Goal: Task Accomplishment & Management: Use online tool/utility

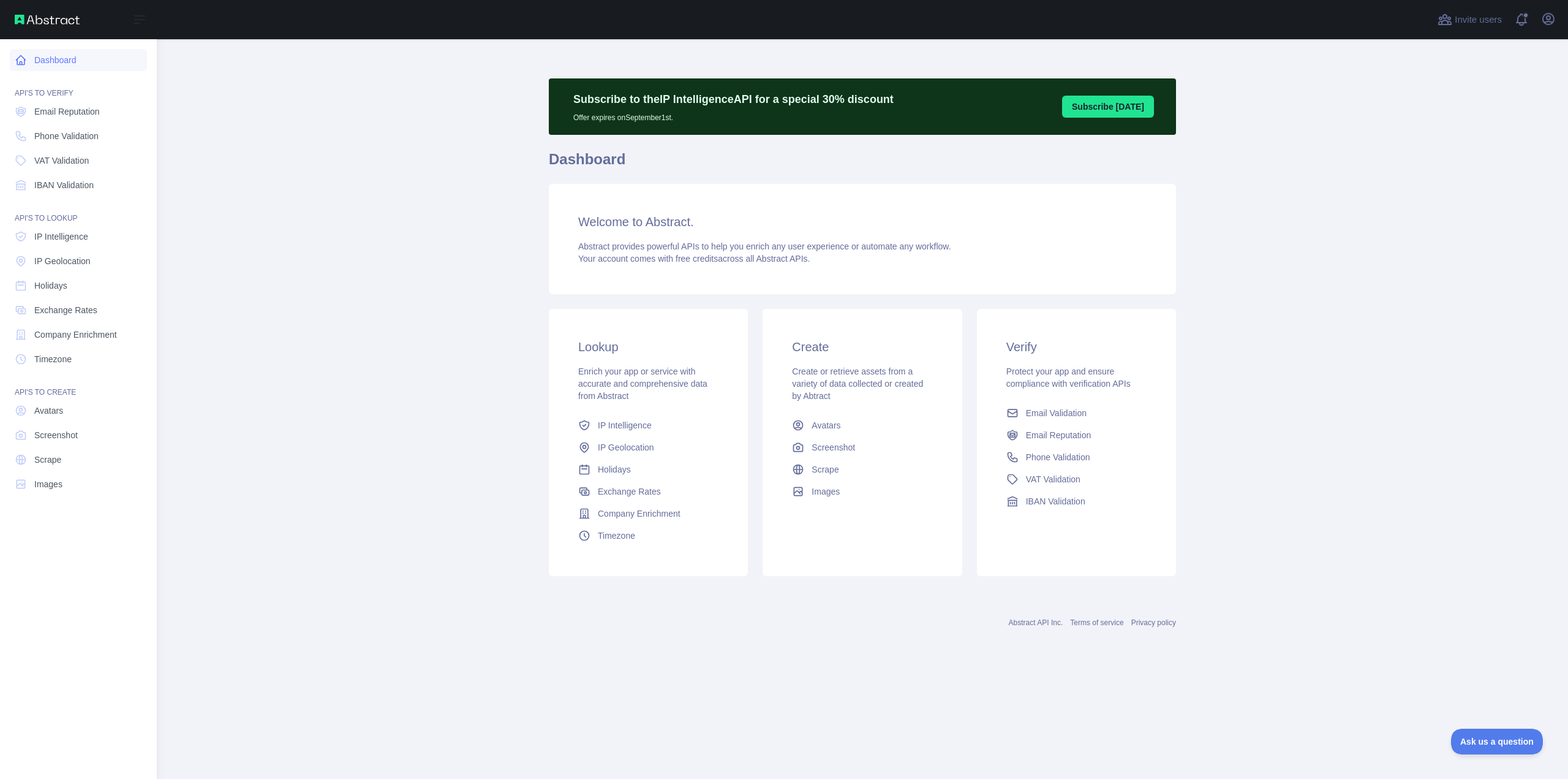
click at [44, 58] on link "Dashboard" at bounding box center [78, 60] width 137 height 22
click at [62, 104] on link "Email Reputation" at bounding box center [78, 112] width 137 height 22
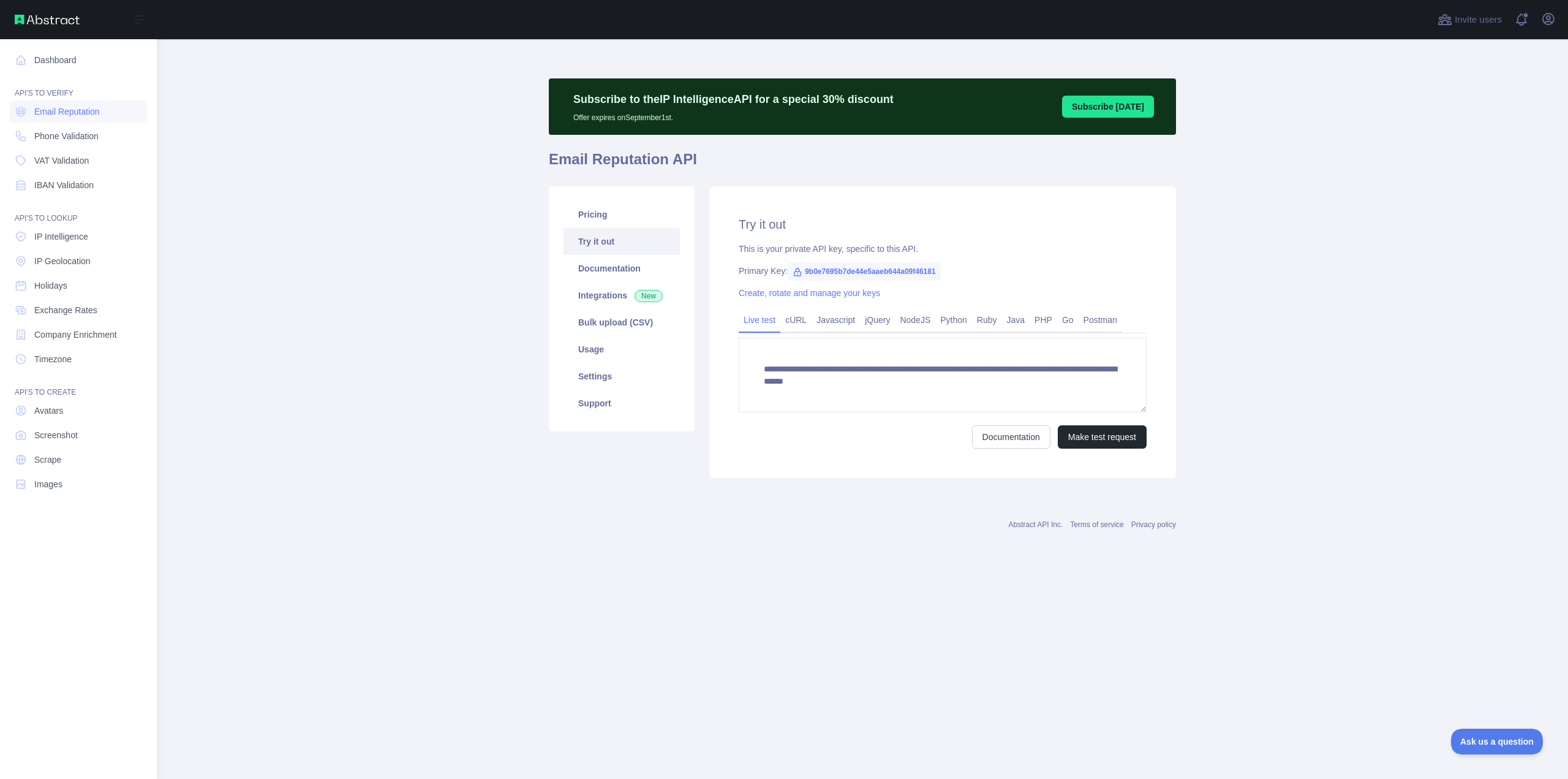
click at [84, 149] on nav "Dashboard API'S TO VERIFY Email Reputation Phone Validation VAT Validation IBAN…" at bounding box center [78, 399] width 137 height 720
click at [81, 135] on span "Phone Validation" at bounding box center [66, 136] width 65 height 12
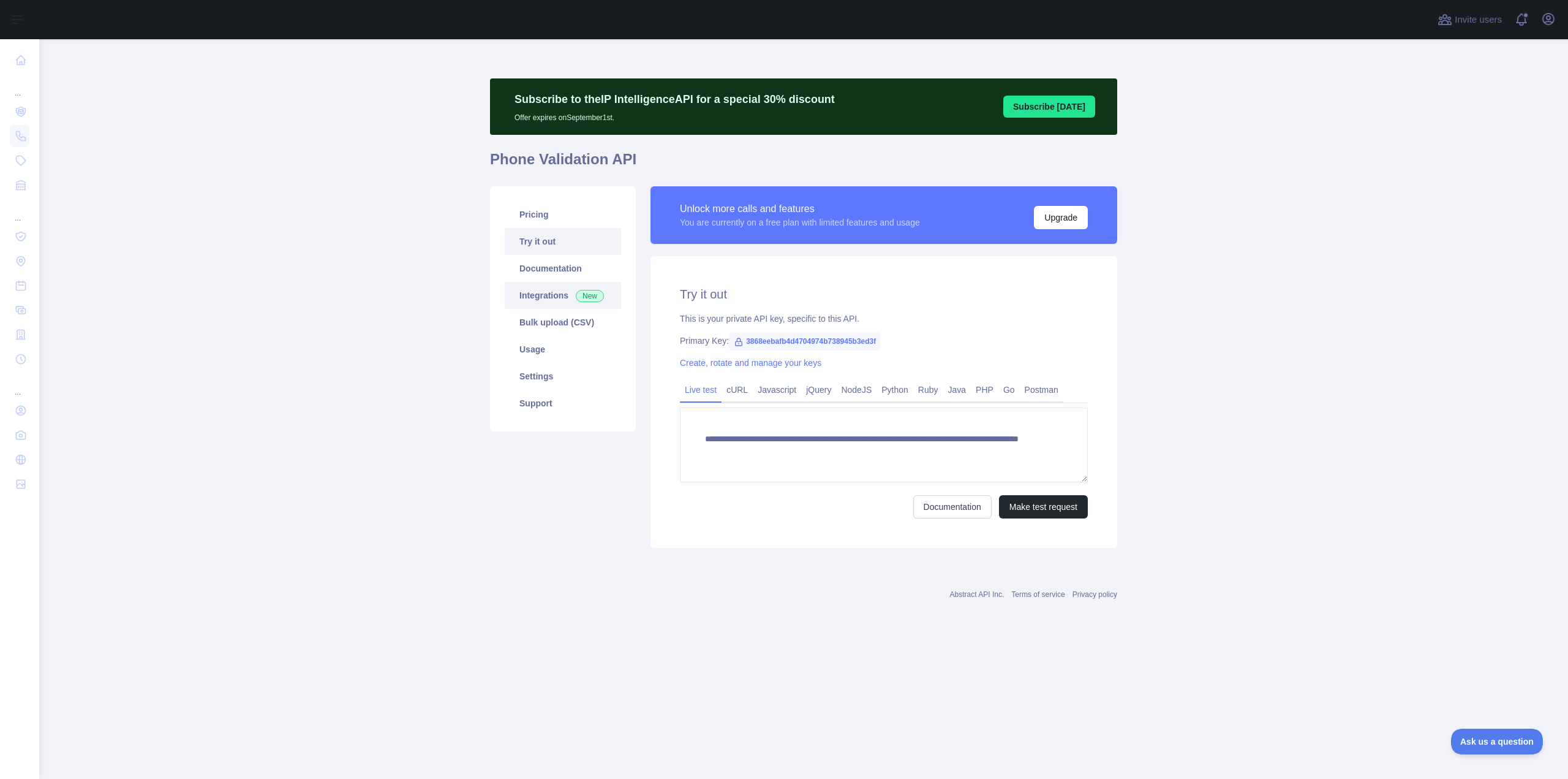
click at [521, 292] on link "Integrations New" at bounding box center [563, 295] width 117 height 27
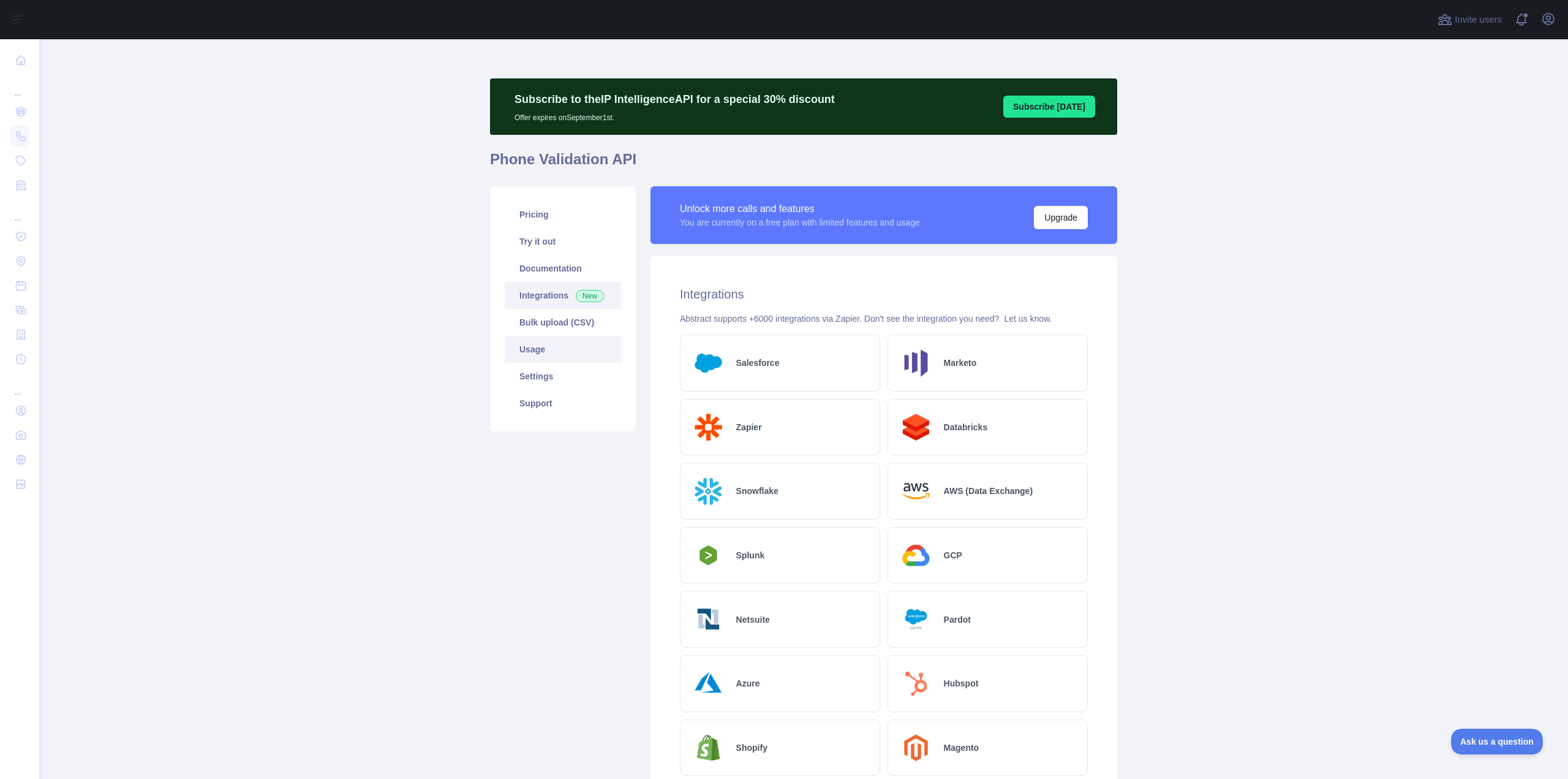
click at [558, 352] on link "Usage" at bounding box center [563, 350] width 117 height 27
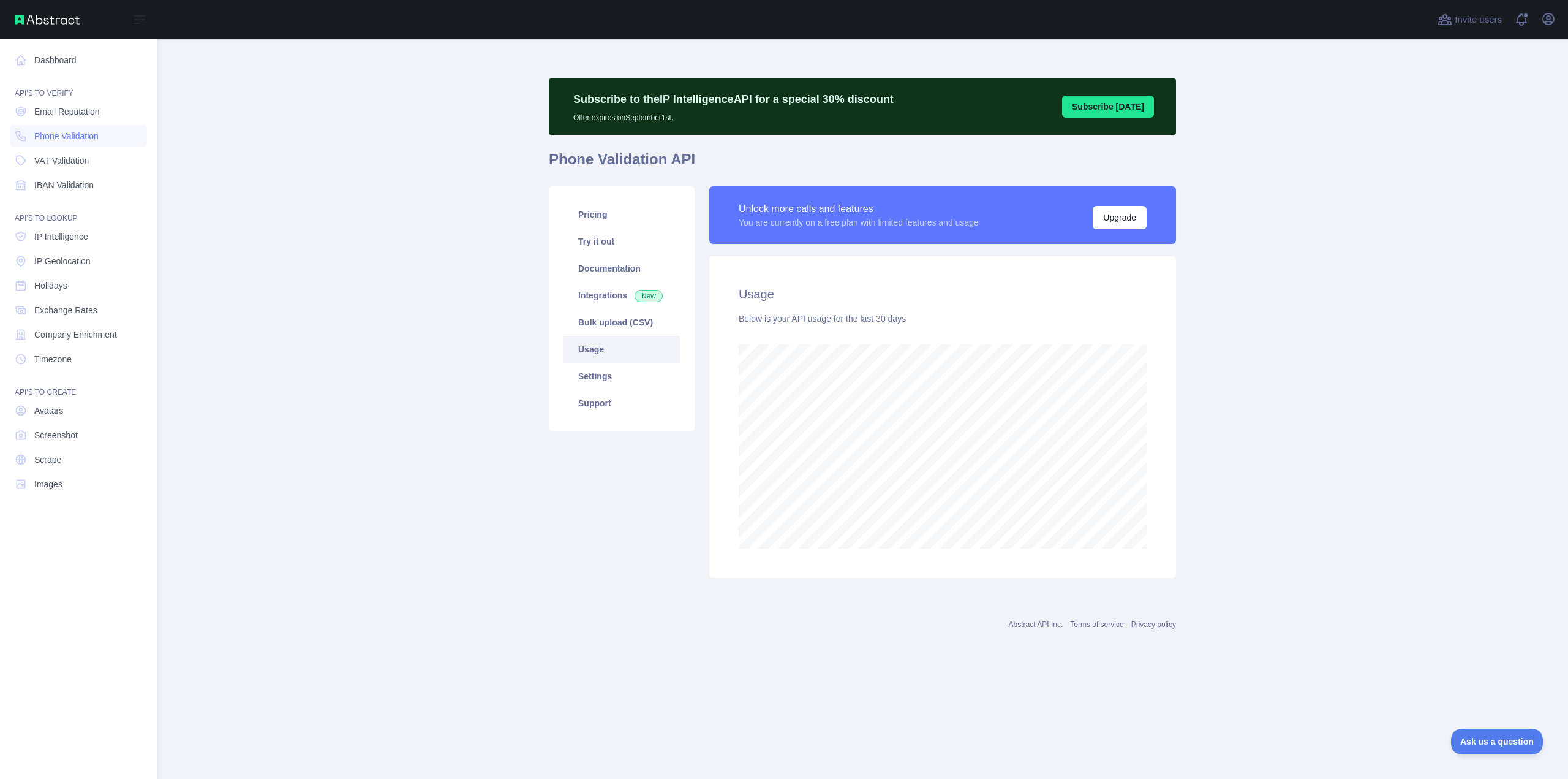
scroll to position [612010, 611191]
click at [41, 54] on link "Dashboard" at bounding box center [78, 60] width 137 height 22
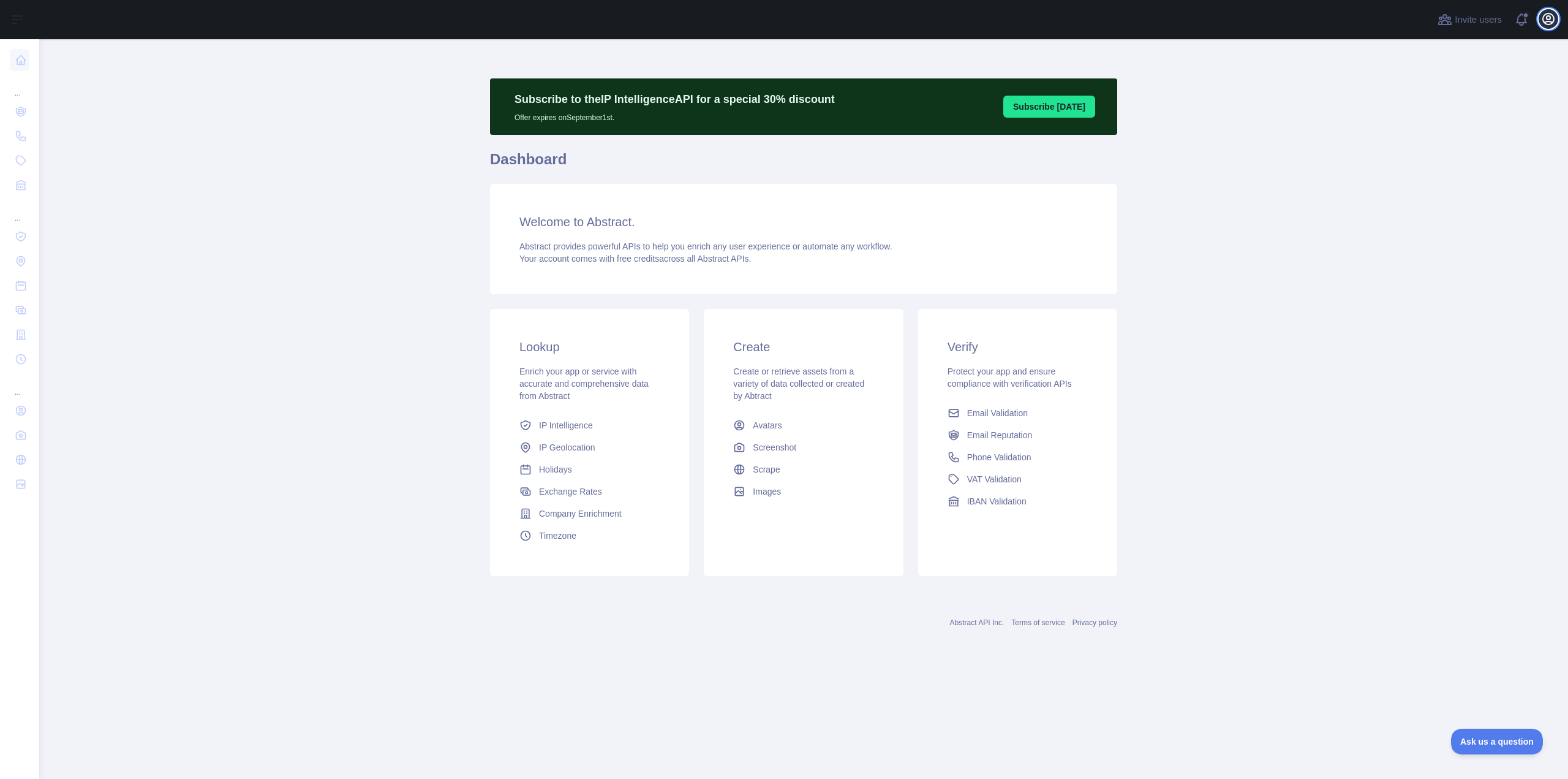
click at [1556, 18] on button "Open user menu" at bounding box center [1548, 19] width 20 height 20
click at [1499, 94] on link "Account settings" at bounding box center [1490, 89] width 137 height 22
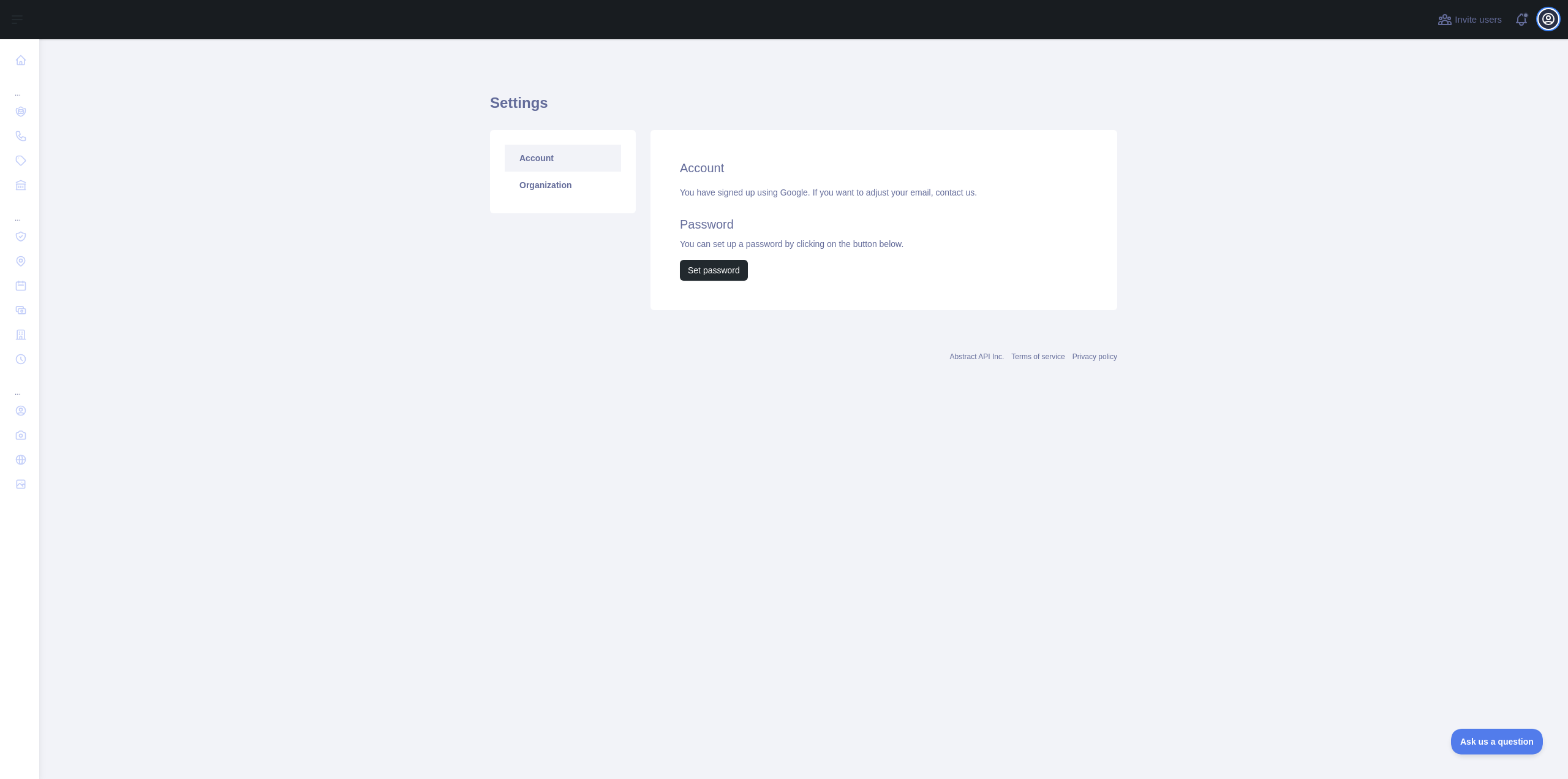
click at [1554, 22] on icon "button" at bounding box center [1549, 19] width 11 height 11
click at [1494, 112] on link "Organization" at bounding box center [1490, 111] width 137 height 22
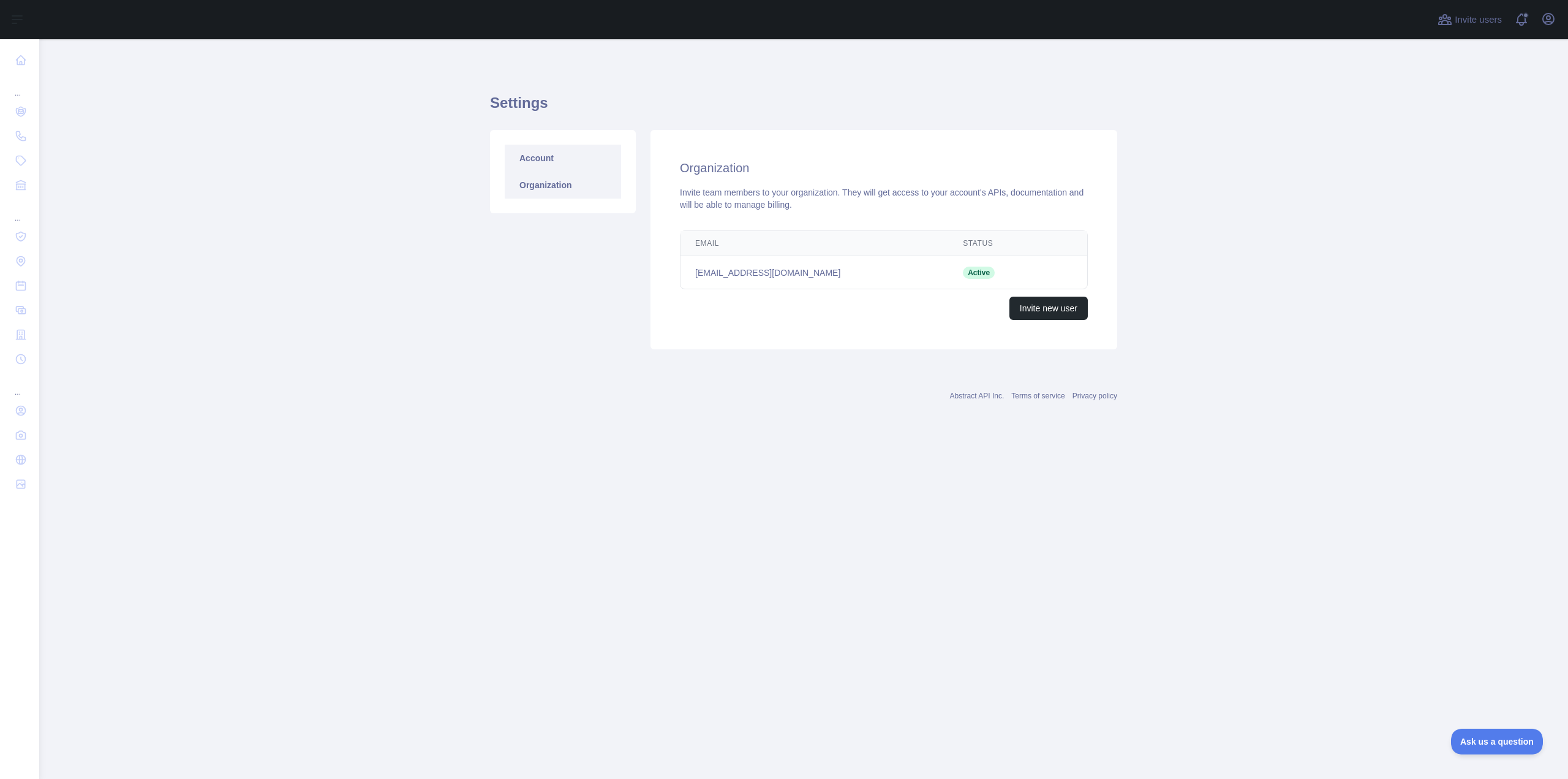
click at [540, 158] on link "Account" at bounding box center [563, 158] width 117 height 27
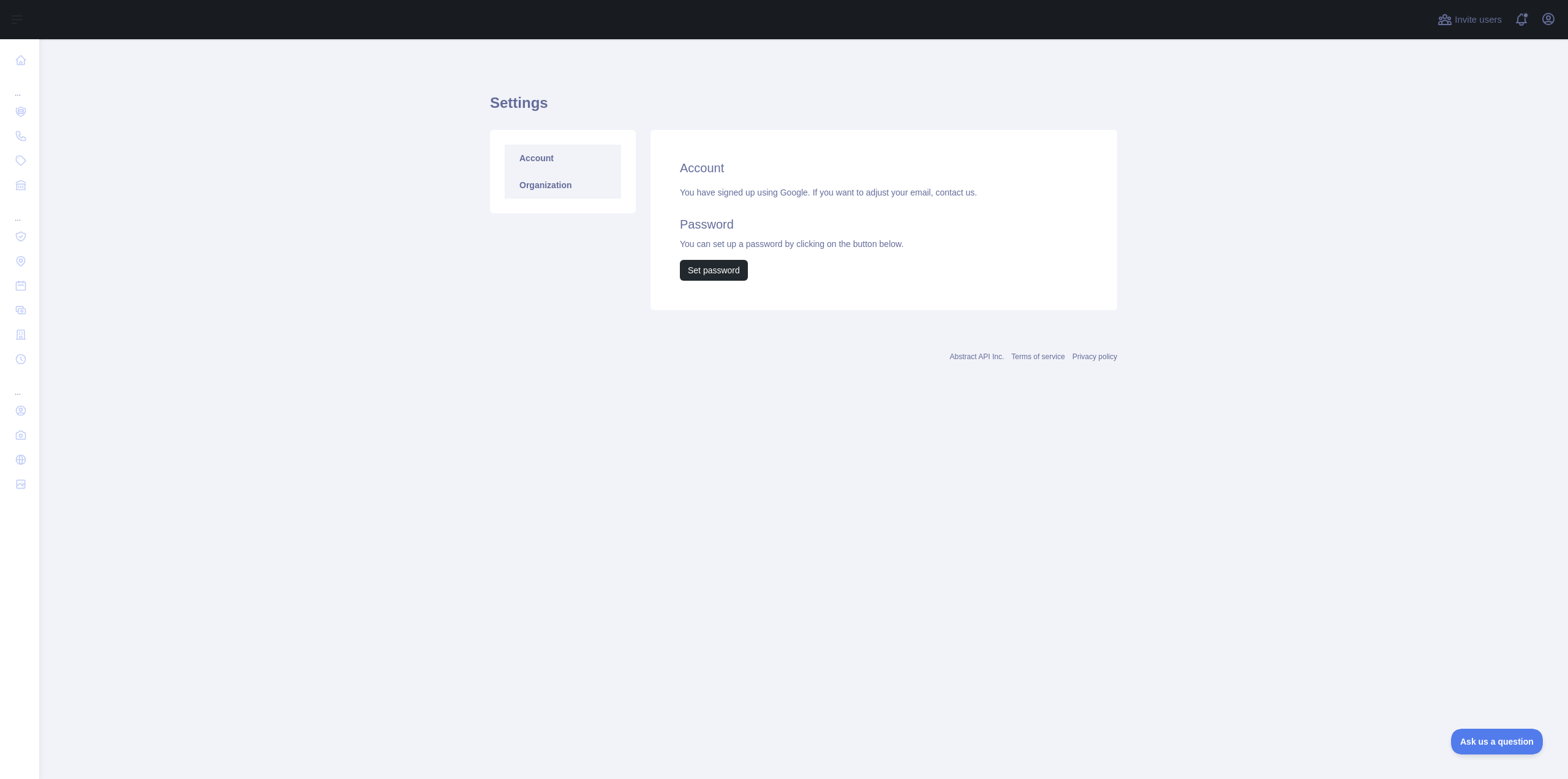
click at [537, 185] on link "Organization" at bounding box center [563, 185] width 117 height 27
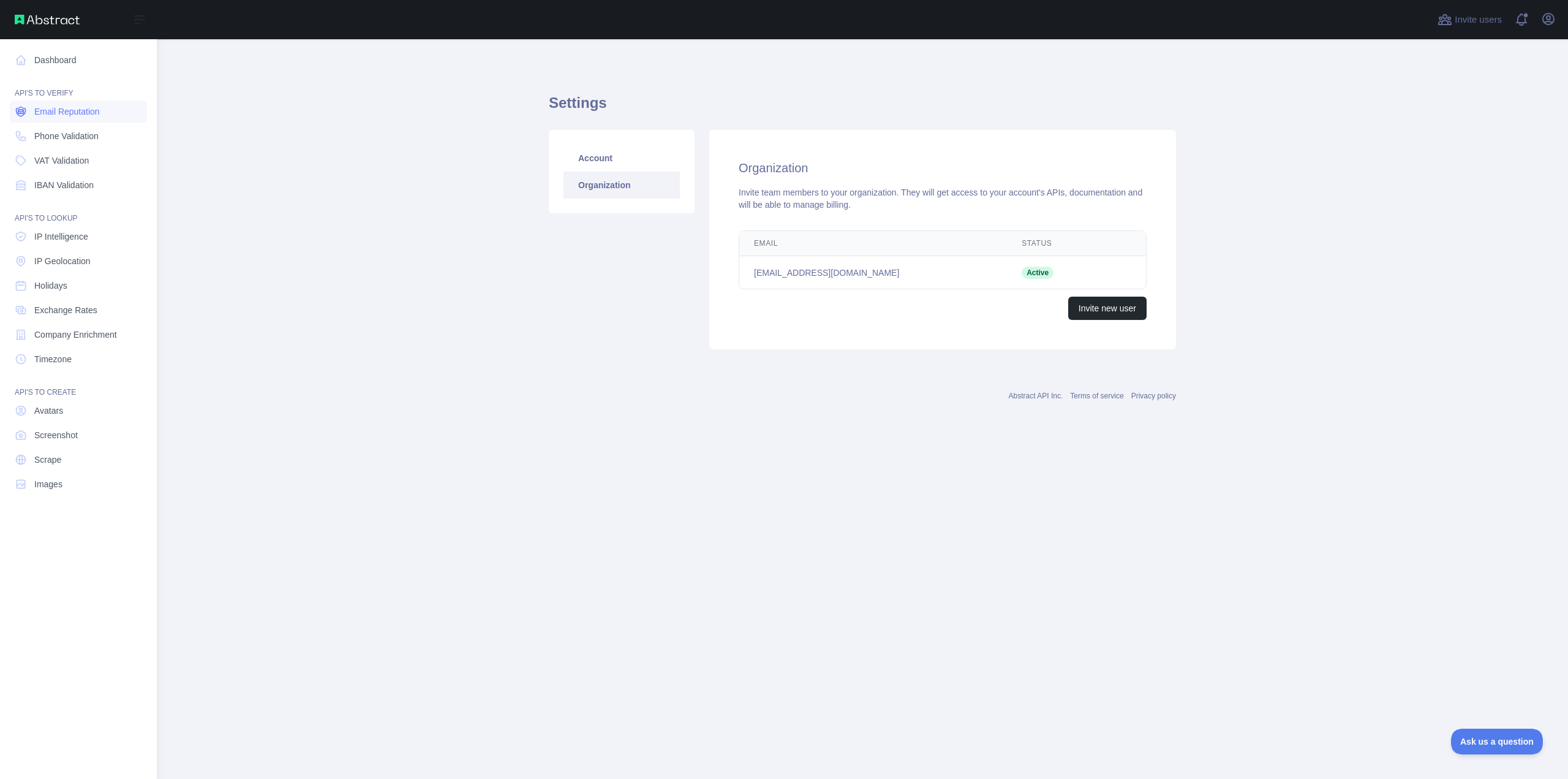
click at [73, 117] on span "Email Reputation" at bounding box center [67, 111] width 65 height 12
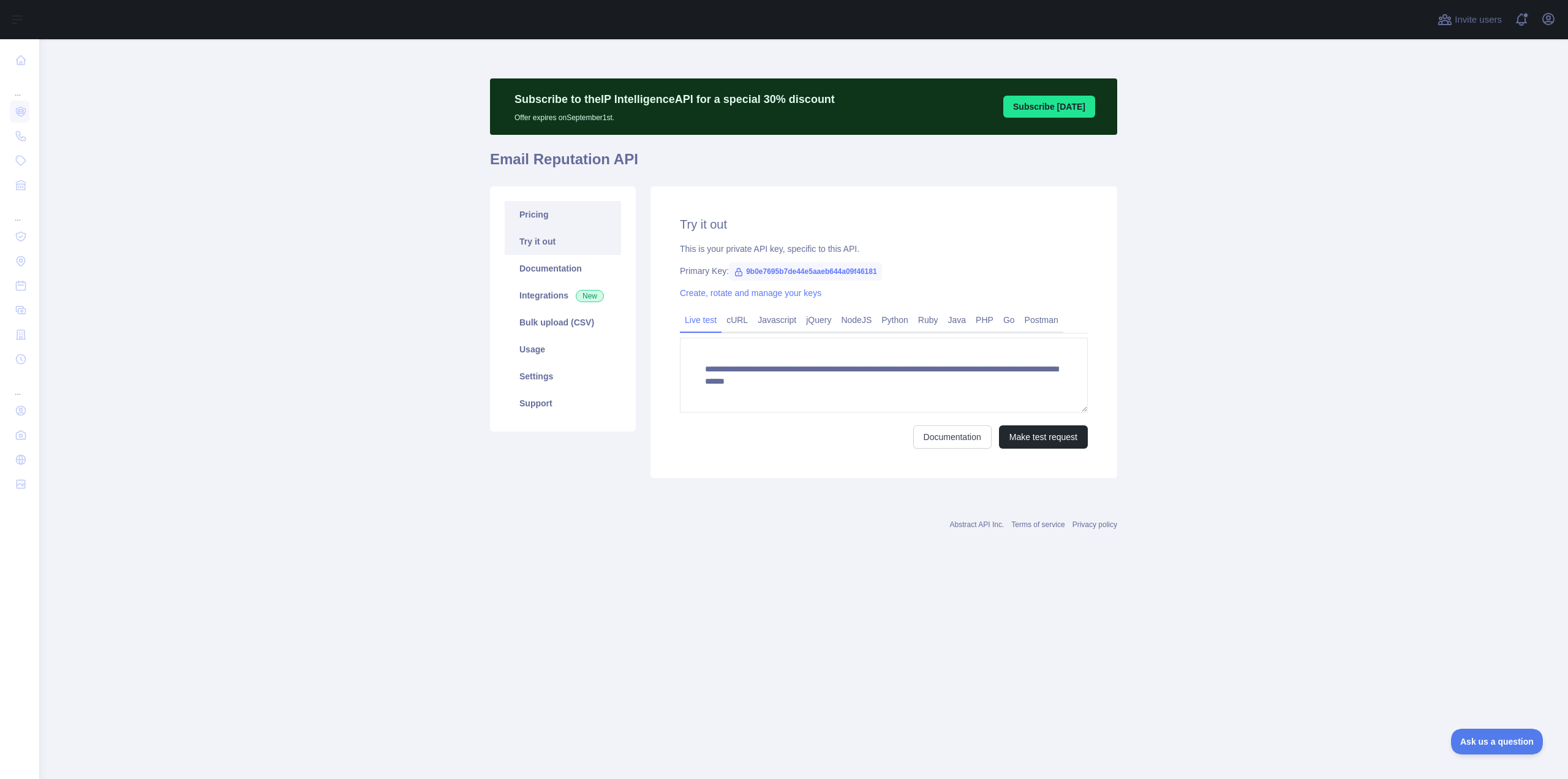
click at [550, 210] on link "Pricing" at bounding box center [563, 215] width 117 height 27
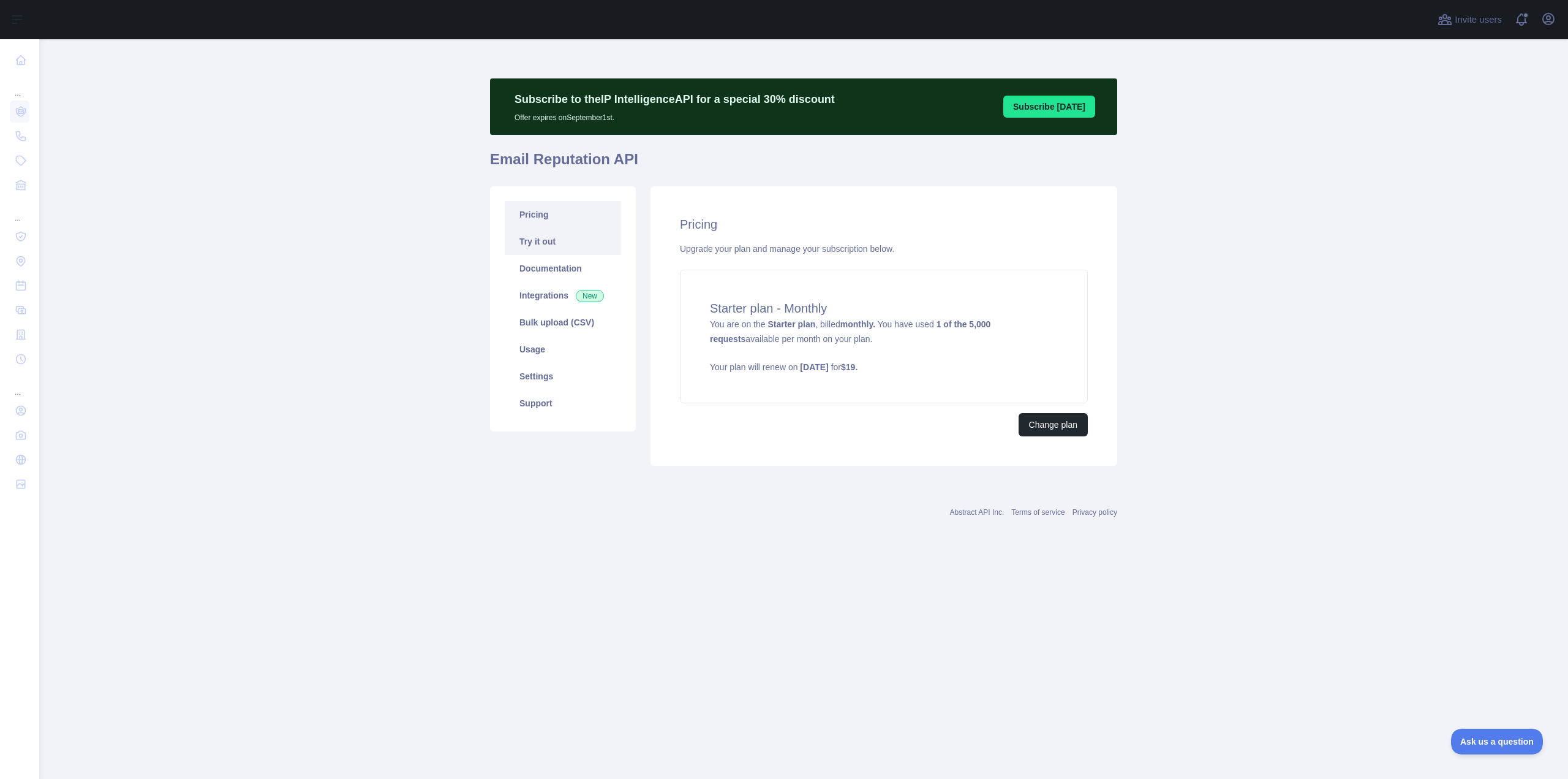
click at [571, 239] on link "Try it out" at bounding box center [563, 242] width 117 height 27
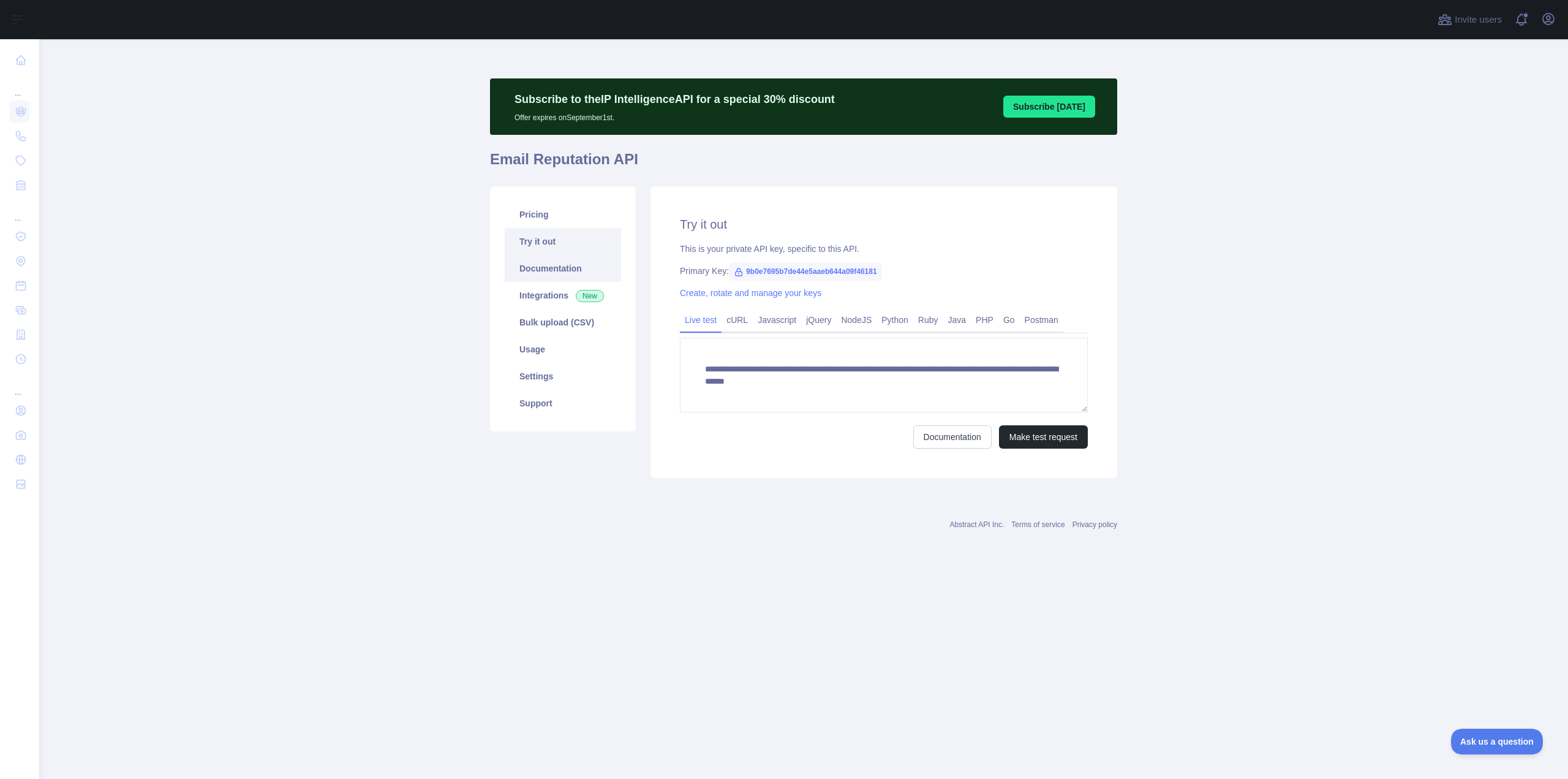
click at [562, 277] on link "Documentation" at bounding box center [563, 268] width 117 height 27
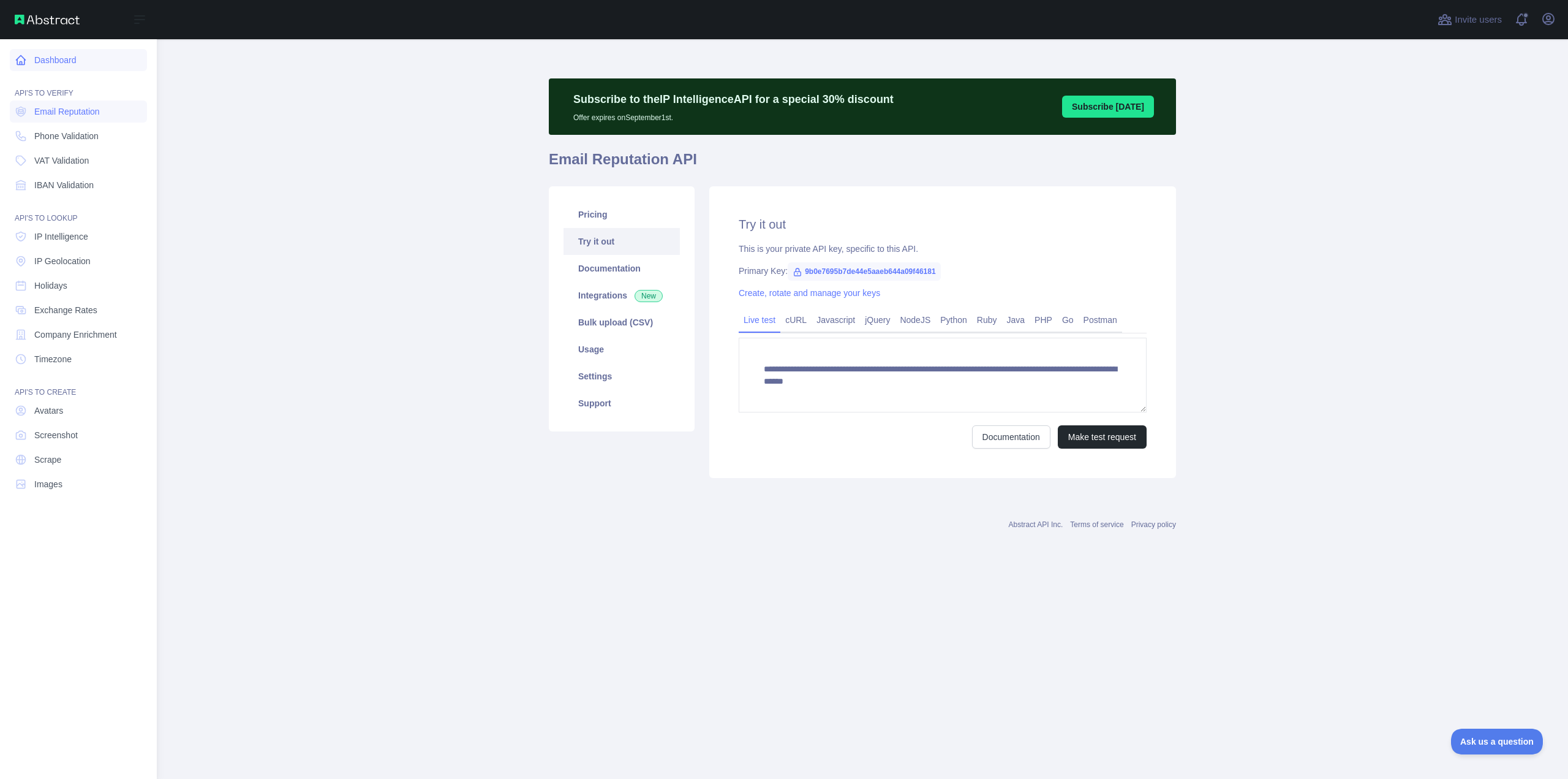
click at [34, 62] on link "Dashboard" at bounding box center [78, 60] width 137 height 22
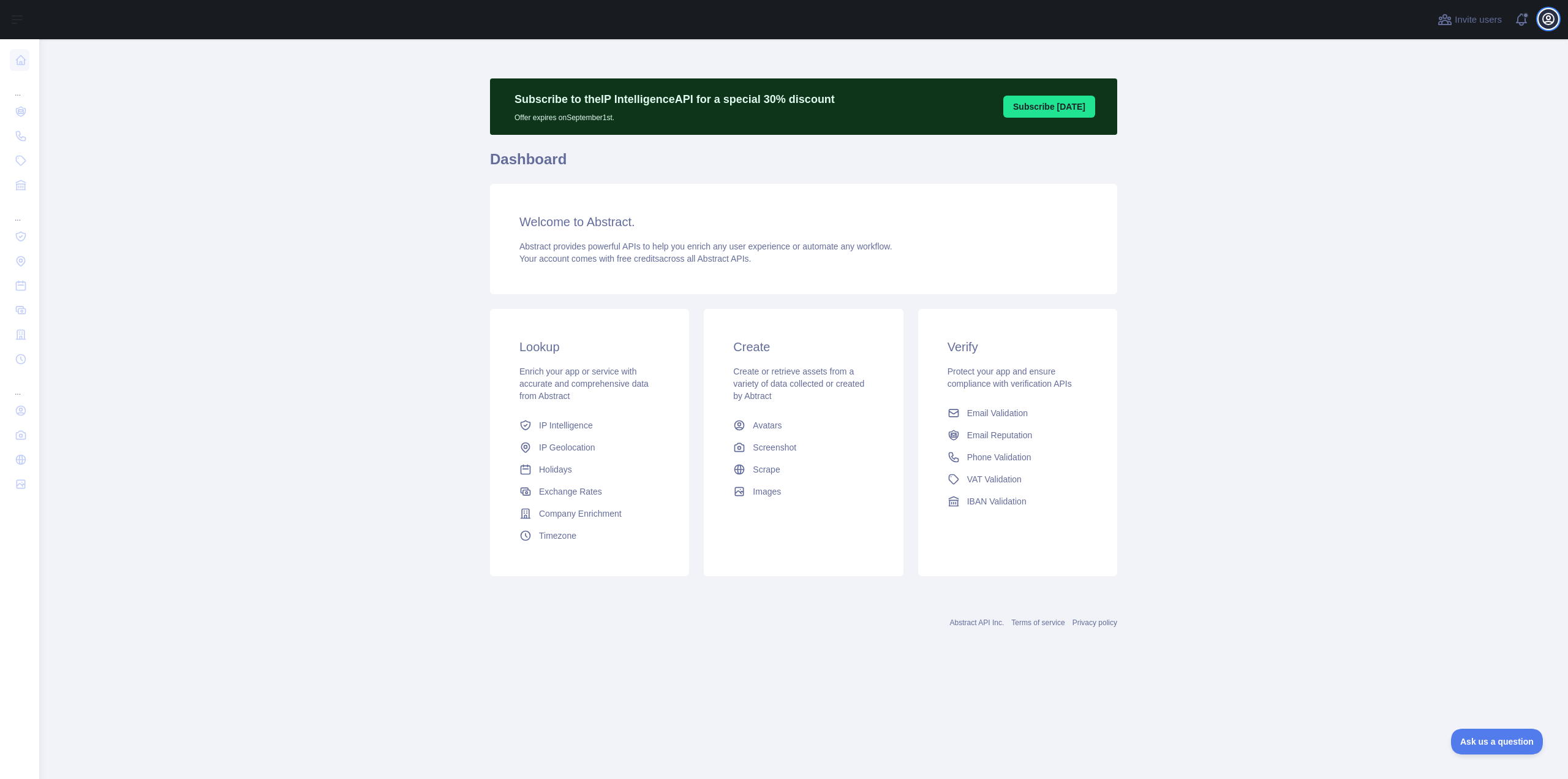
click at [1545, 21] on icon "button" at bounding box center [1549, 19] width 14 height 14
click at [1485, 94] on link "Account settings" at bounding box center [1490, 89] width 137 height 22
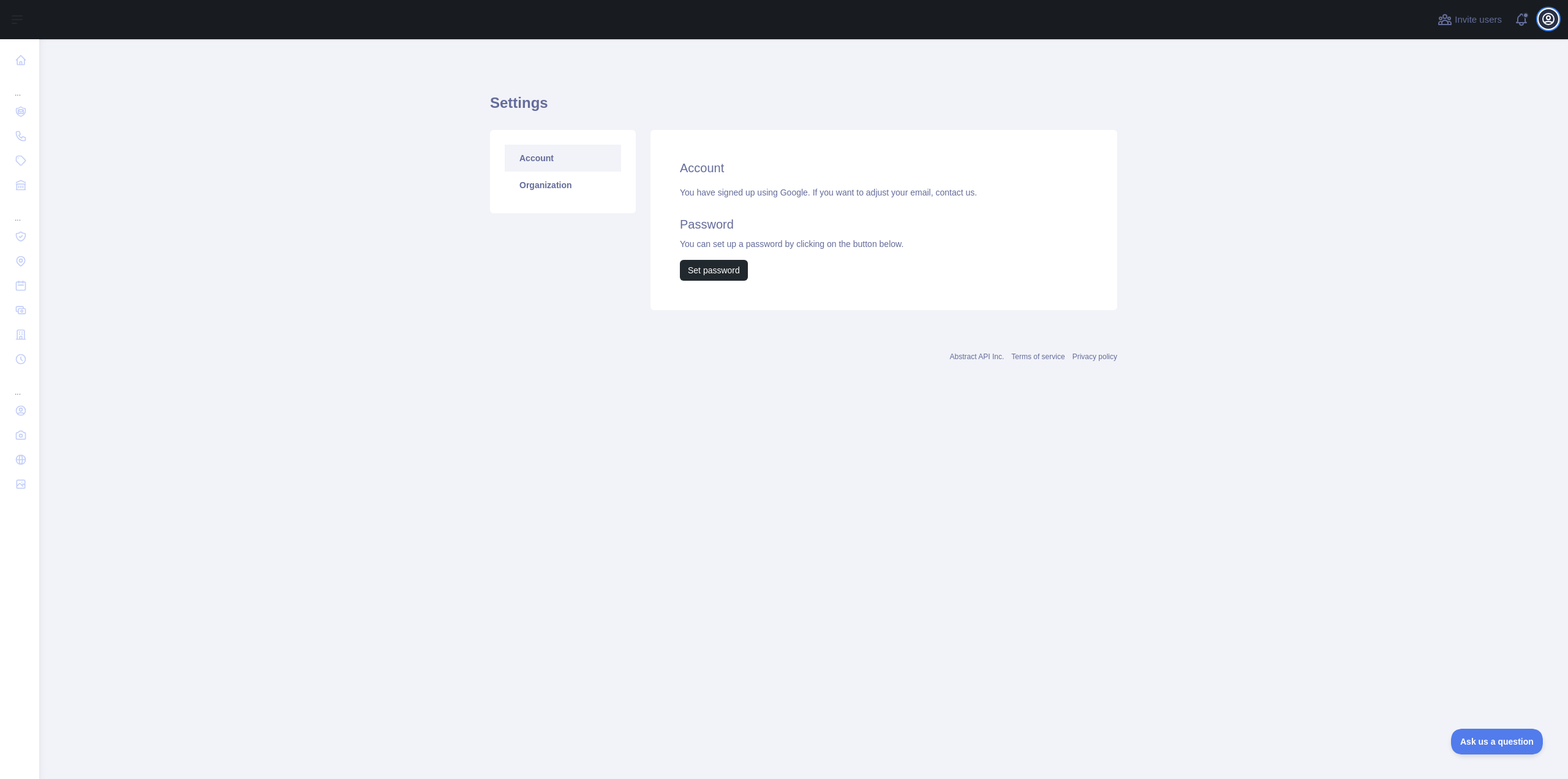
click at [1555, 20] on icon "button" at bounding box center [1549, 19] width 14 height 14
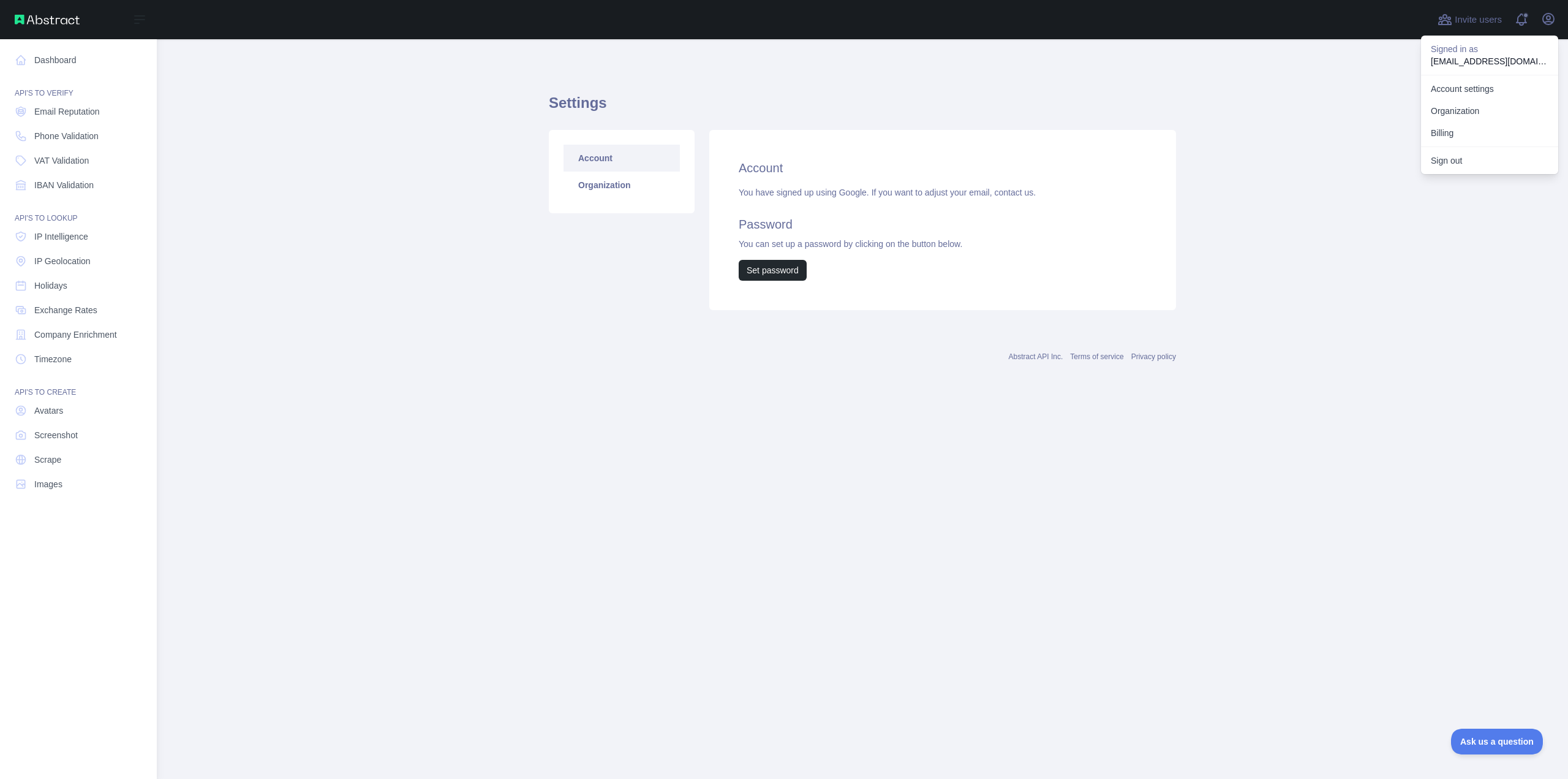
click at [57, 75] on div "API'S TO VERIFY" at bounding box center [78, 85] width 137 height 25
click at [59, 65] on link "Dashboard" at bounding box center [78, 60] width 137 height 22
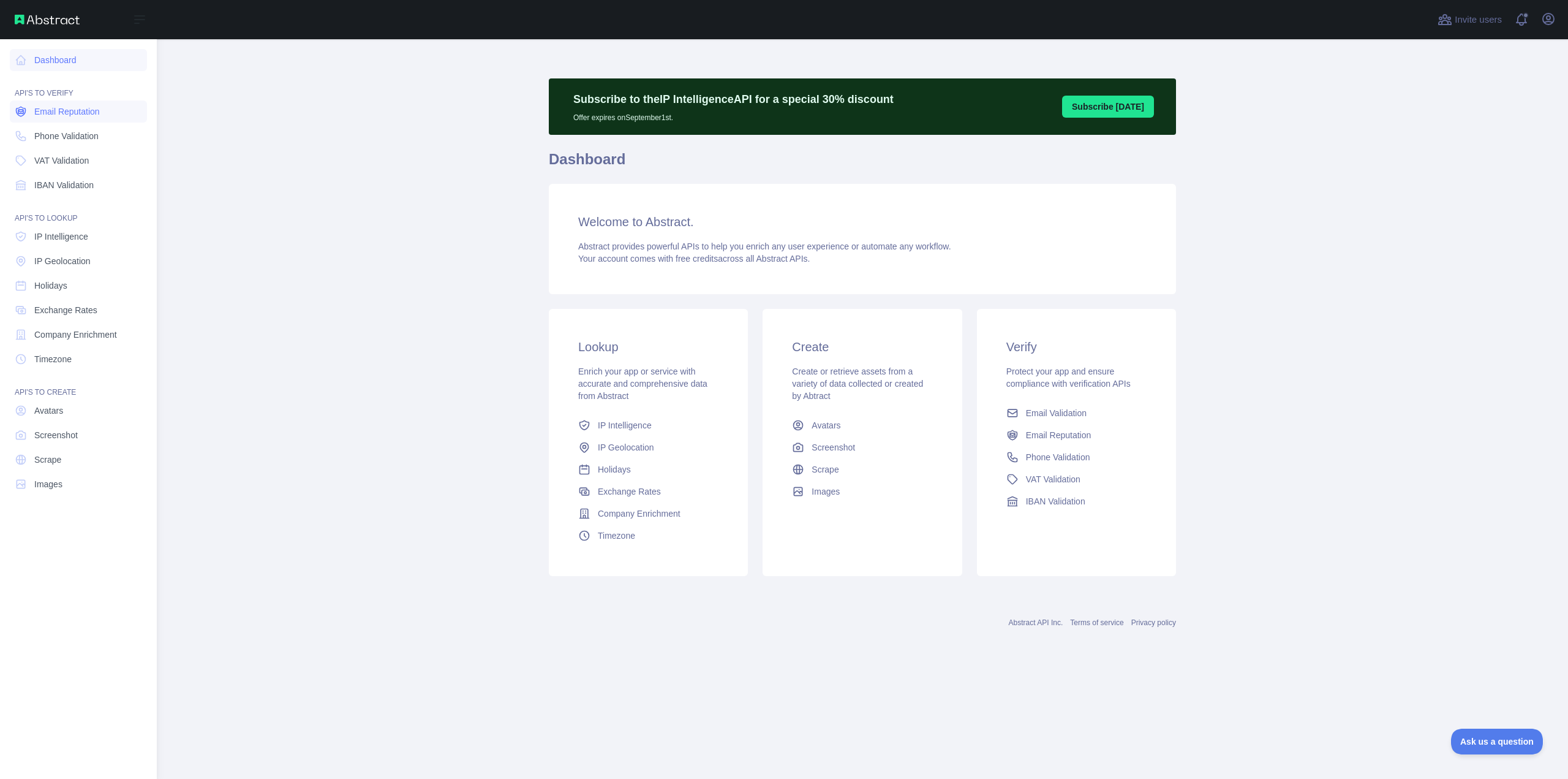
click at [82, 112] on span "Email Reputation" at bounding box center [67, 111] width 65 height 12
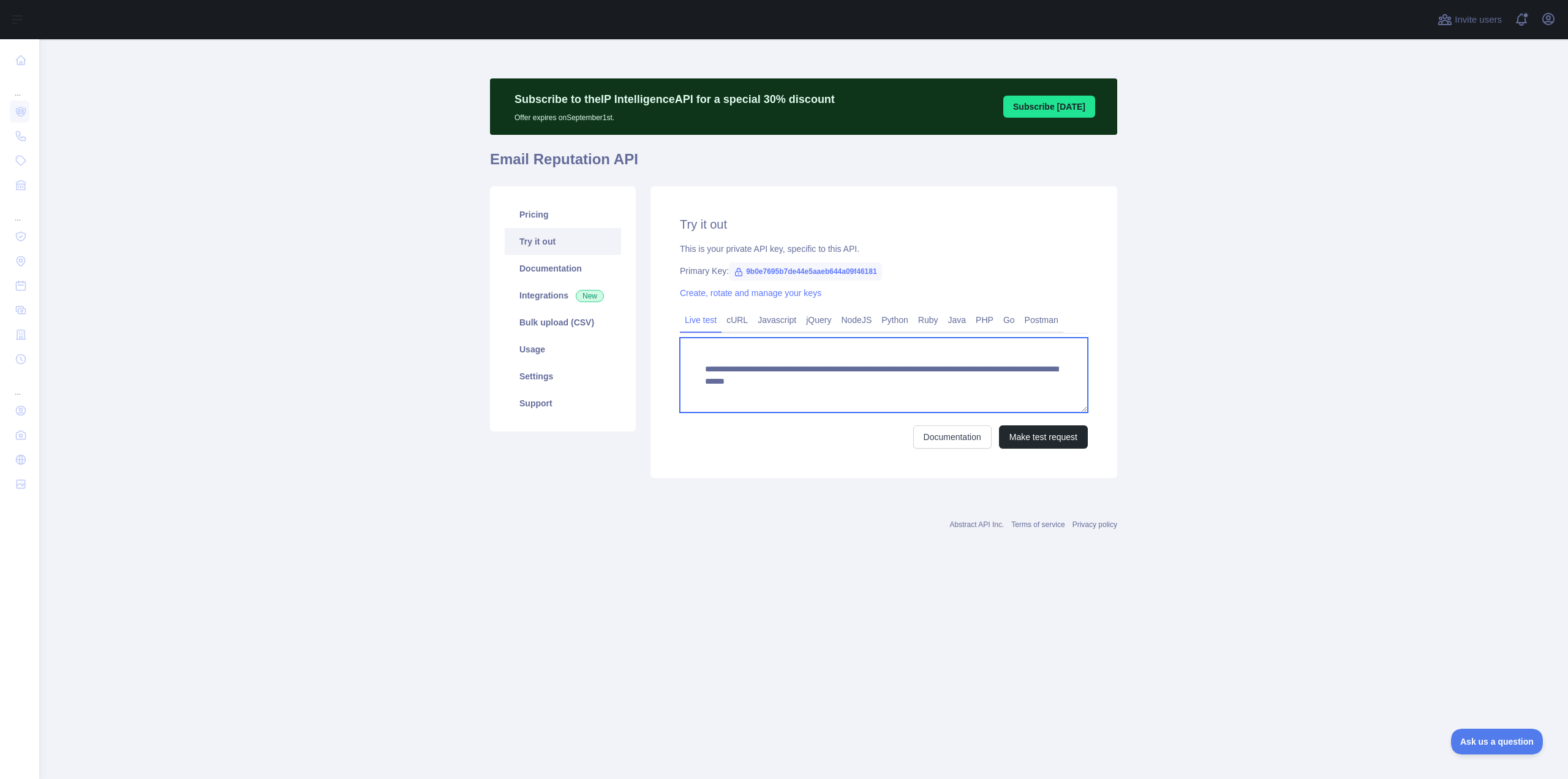
drag, startPoint x: 700, startPoint y: 366, endPoint x: 1093, endPoint y: 404, distance: 394.8
click at [1093, 404] on div "**********" at bounding box center [883, 331] width 467 height 291
click at [958, 255] on div "**********" at bounding box center [883, 331] width 467 height 291
click at [768, 268] on span "9b0e7695b7de44e5aaeb644a09f46181" at bounding box center [806, 271] width 153 height 18
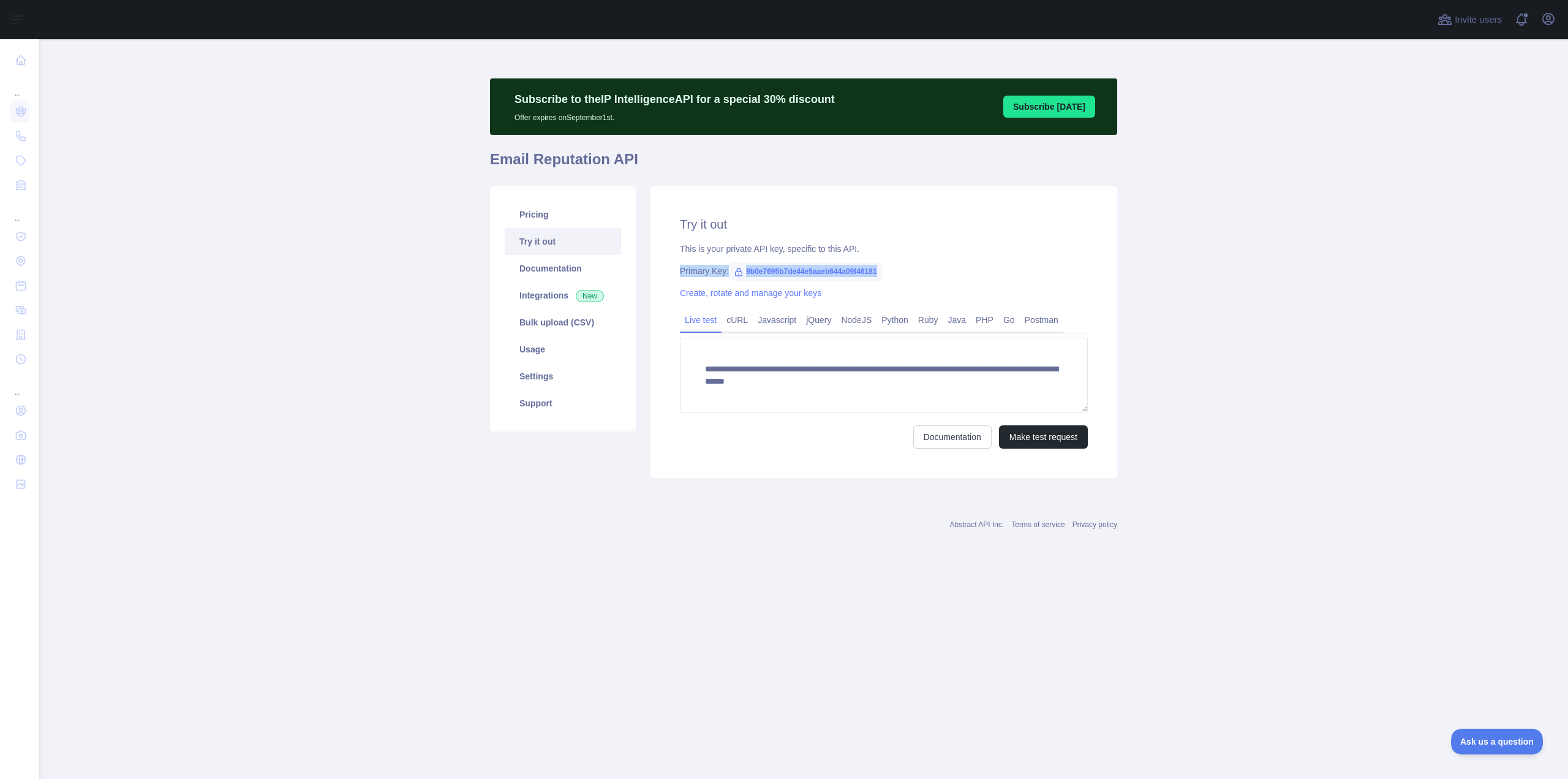
click at [768, 268] on span "9b0e7695b7de44e5aaeb644a09f46181" at bounding box center [806, 271] width 153 height 18
click at [982, 281] on div "**********" at bounding box center [883, 331] width 467 height 291
drag, startPoint x: 878, startPoint y: 271, endPoint x: 740, endPoint y: 279, distance: 138.2
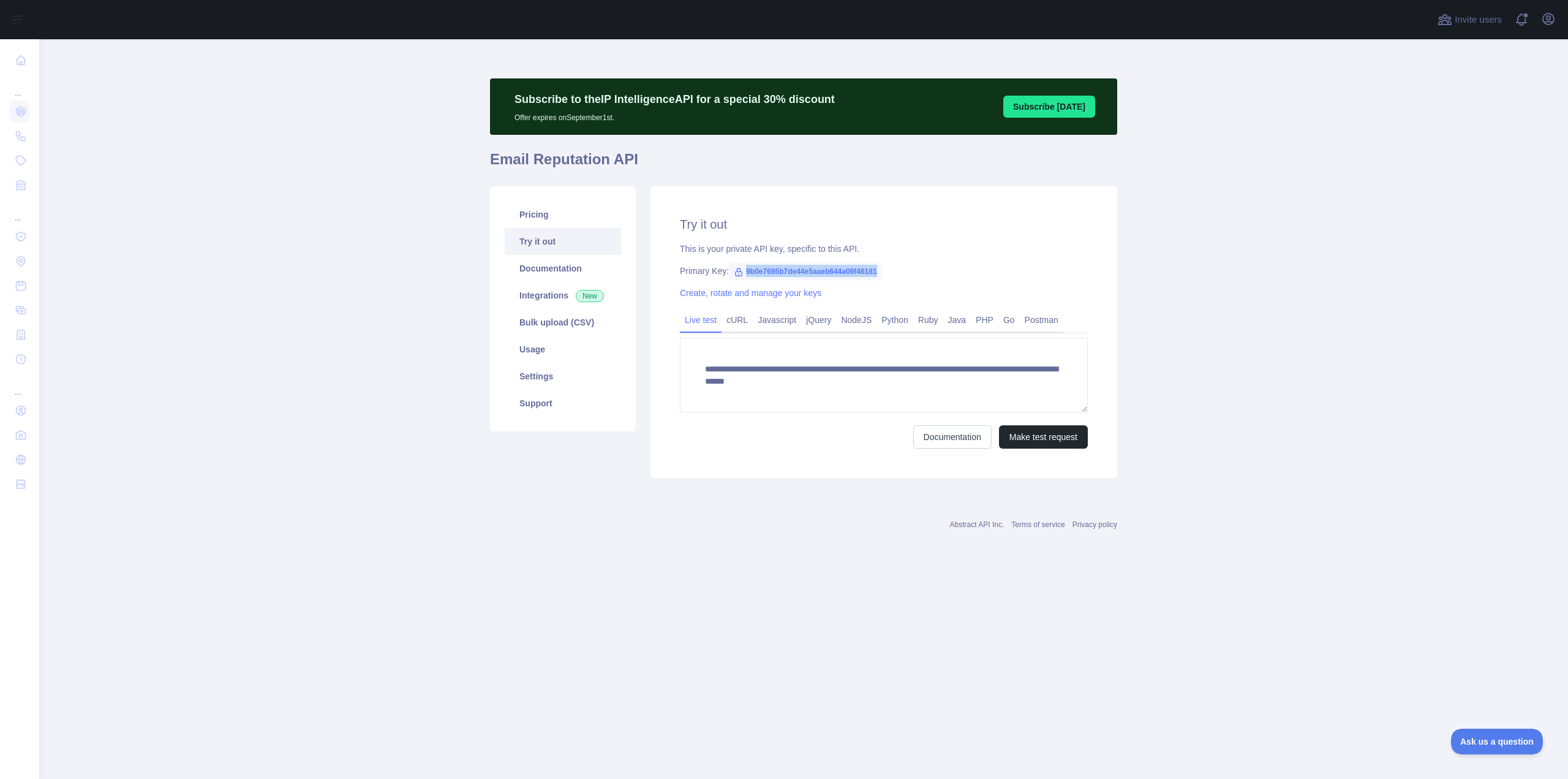
click at [740, 279] on span "9b0e7695b7de44e5aaeb644a09f46181" at bounding box center [806, 271] width 153 height 18
copy span "9b0e7695b7de44e5aaeb644a09f46181"
